Goal: Task Accomplishment & Management: Complete application form

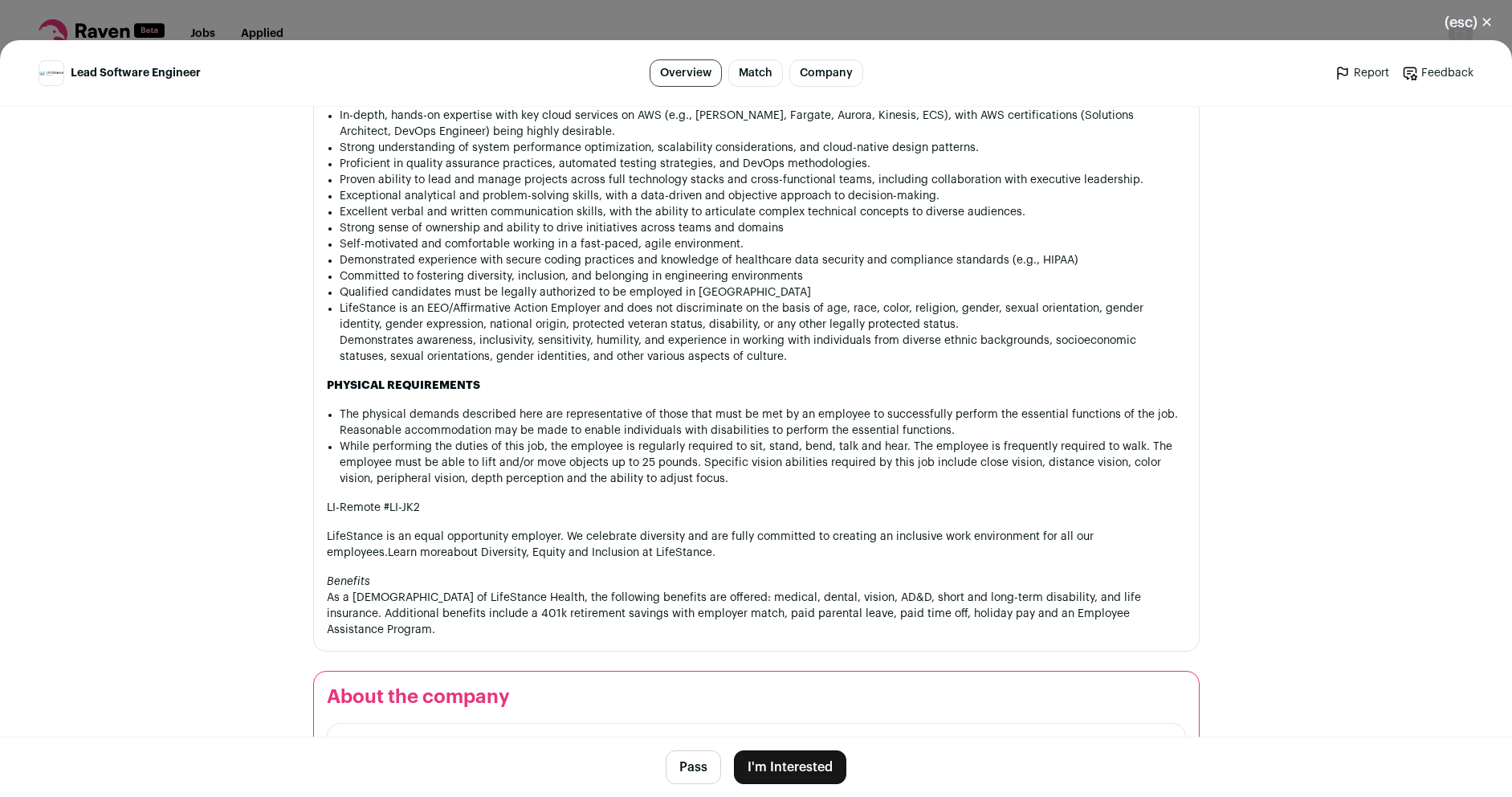
scroll to position [1840, 0]
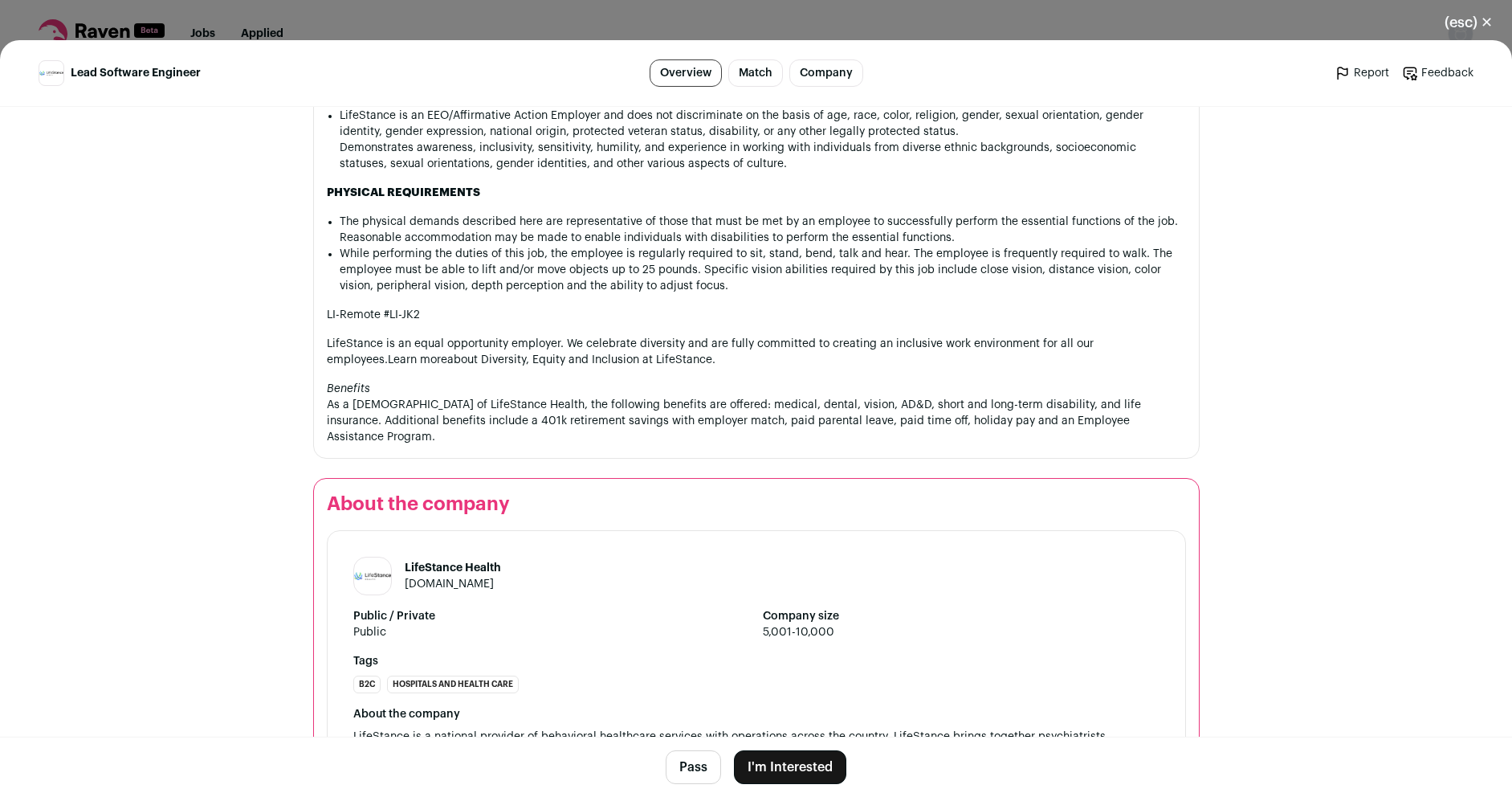
click at [783, 770] on button "I'm Interested" at bounding box center [789, 767] width 113 height 33
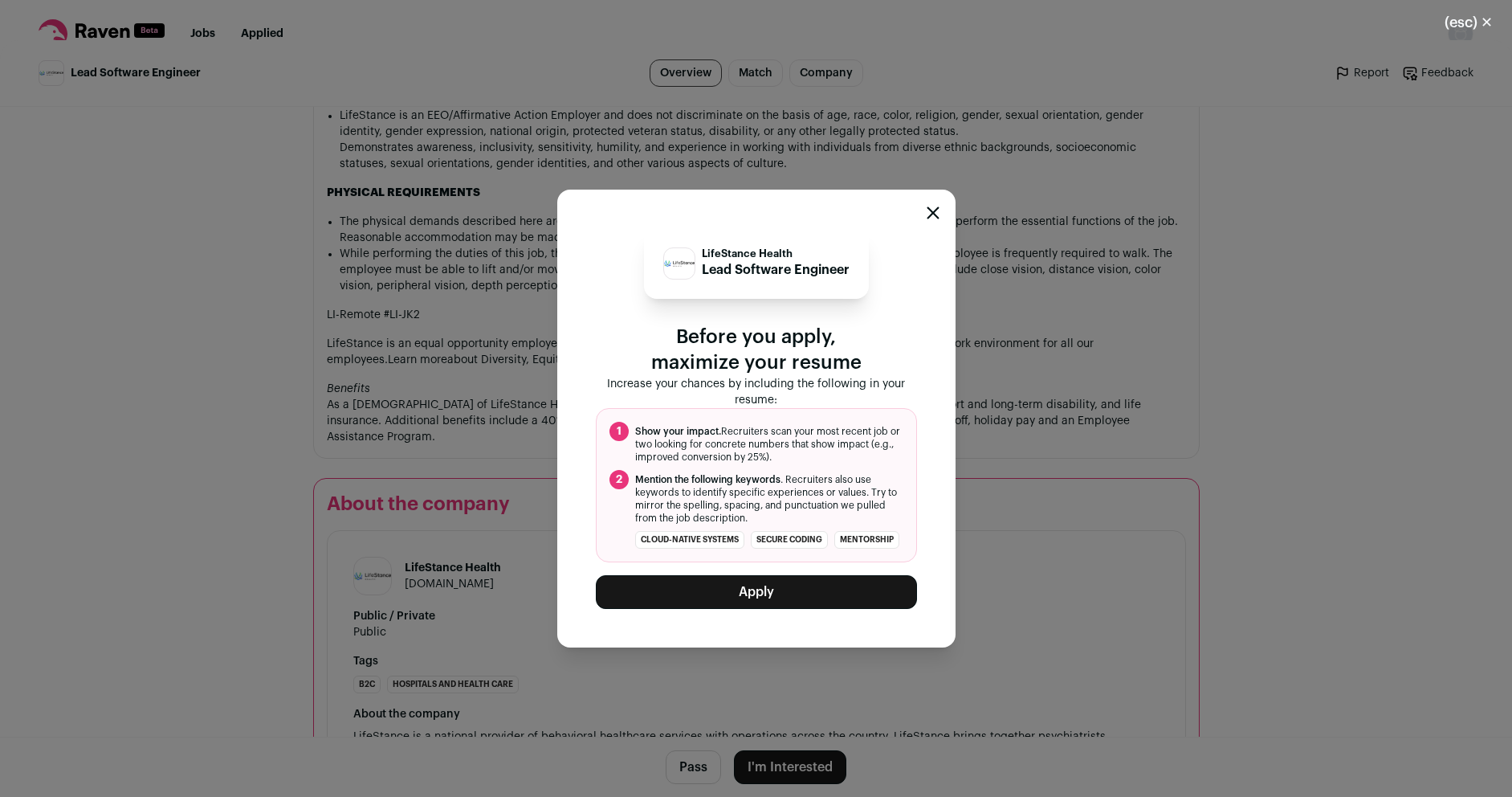
click at [766, 598] on button "Apply" at bounding box center [756, 591] width 321 height 33
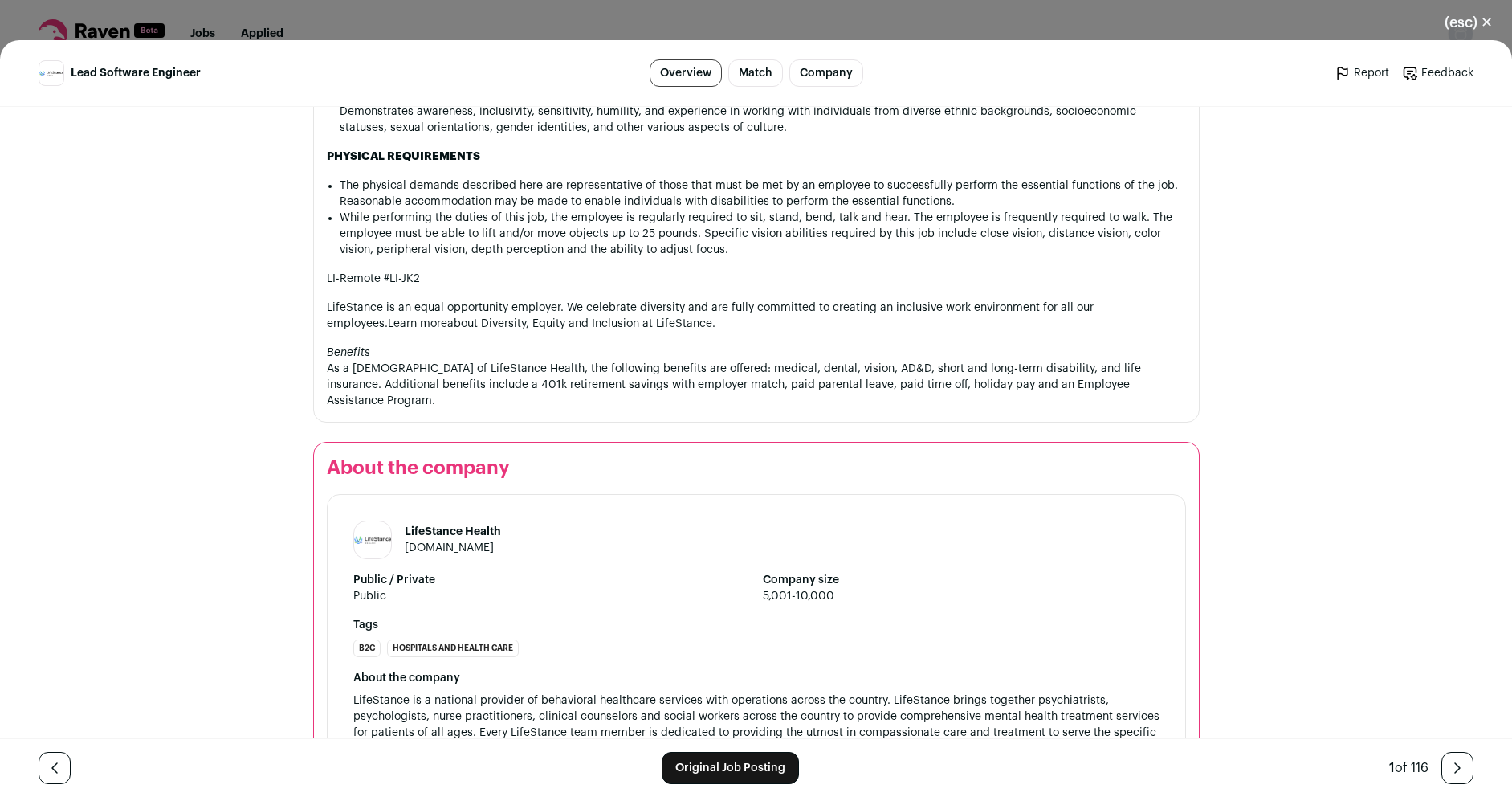
scroll to position [1937, 0]
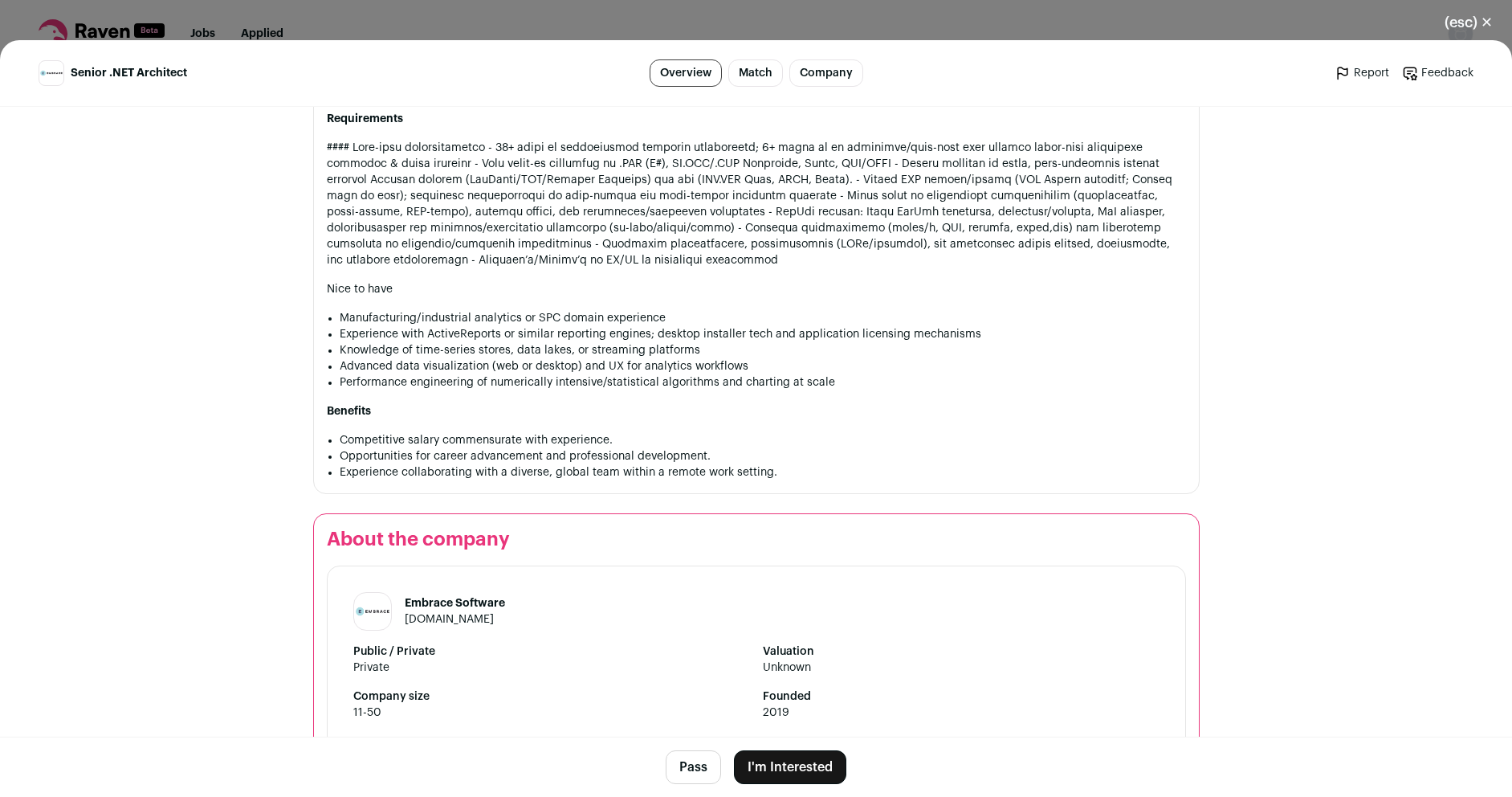
scroll to position [1553, 0]
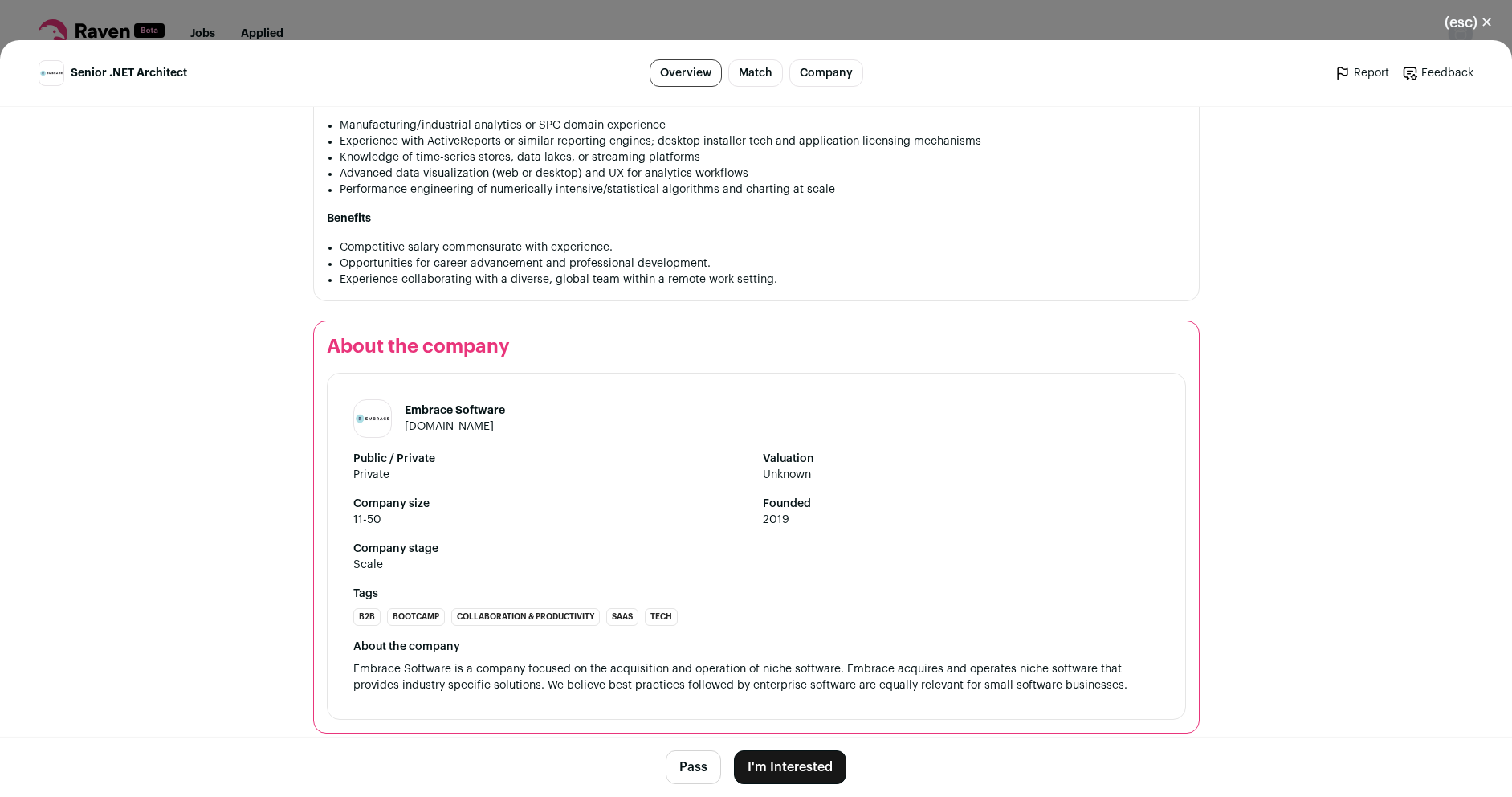
click at [775, 770] on button "I'm Interested" at bounding box center [789, 767] width 113 height 33
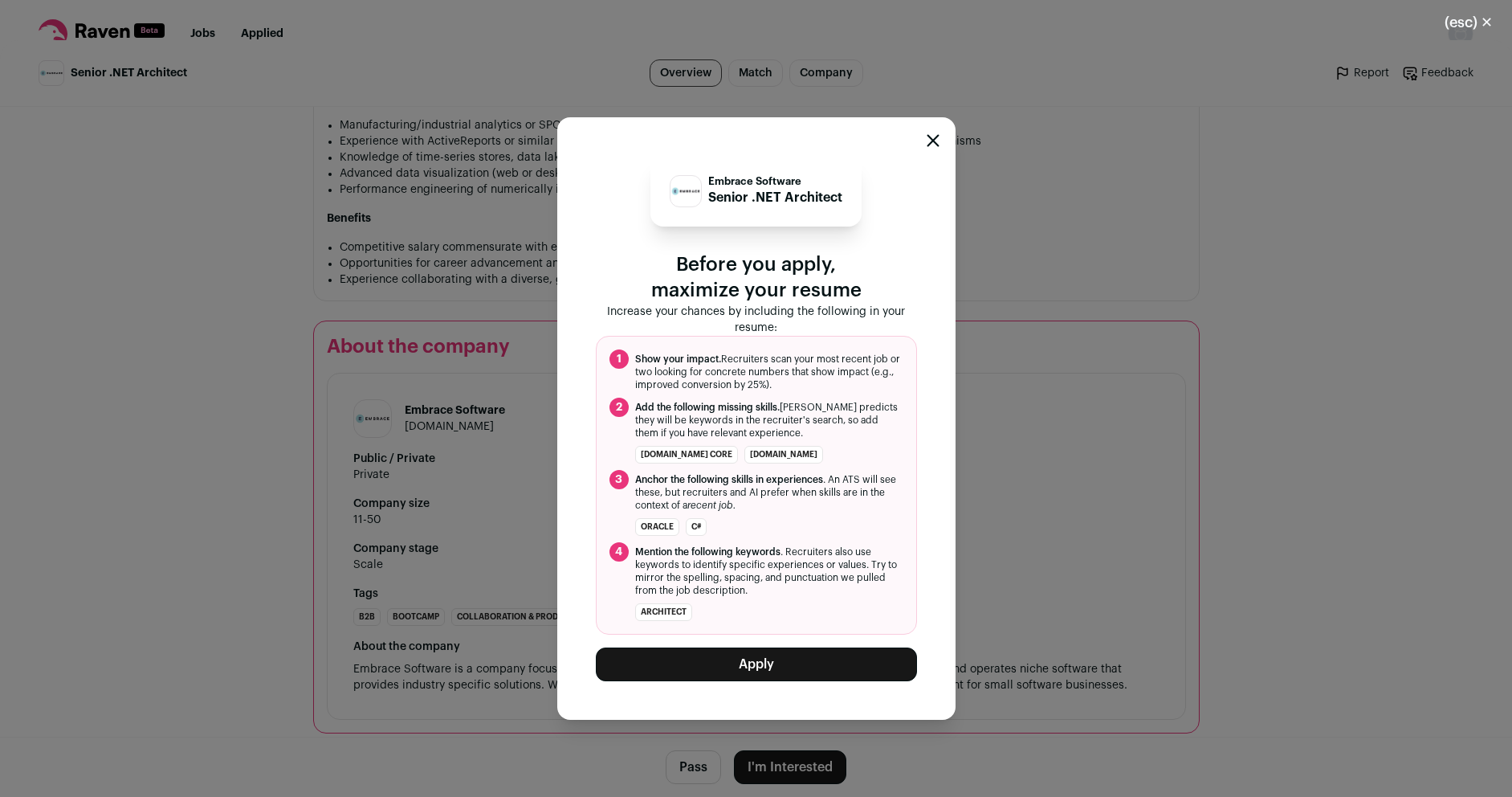
click at [766, 659] on button "Apply" at bounding box center [756, 664] width 321 height 33
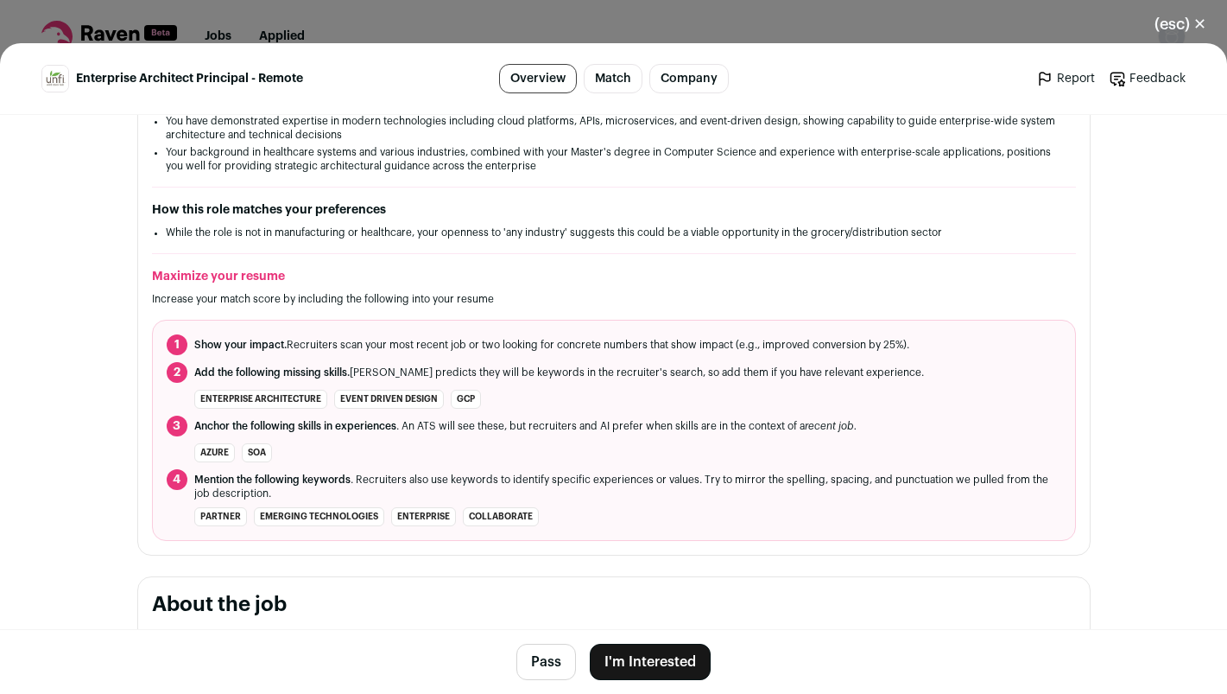
scroll to position [829, 0]
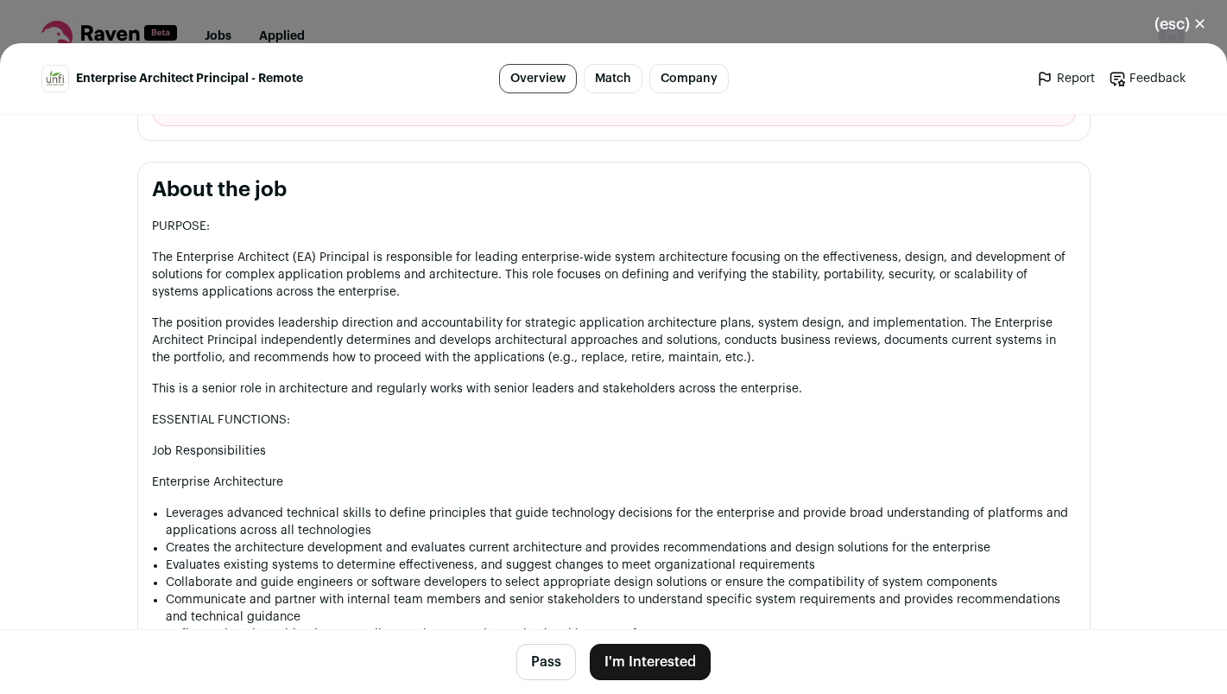
click at [646, 664] on button "I'm Interested" at bounding box center [650, 661] width 121 height 36
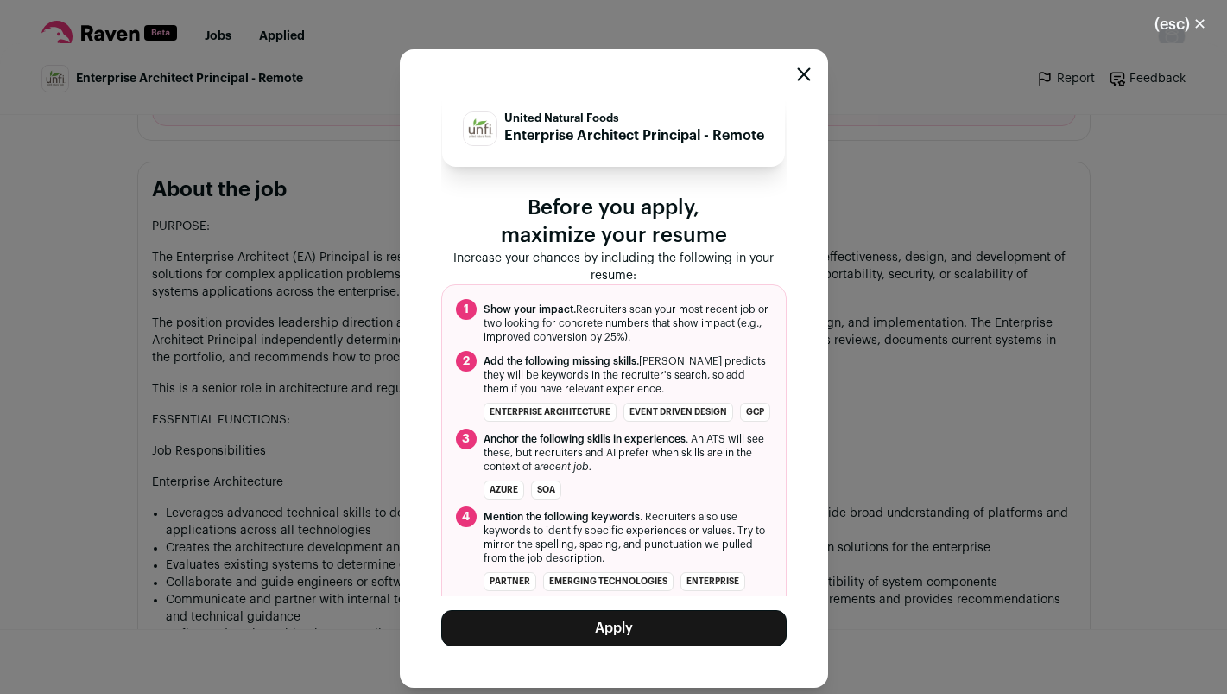
click at [637, 624] on button "Apply" at bounding box center [613, 628] width 345 height 36
